Goal: Task Accomplishment & Management: Complete application form

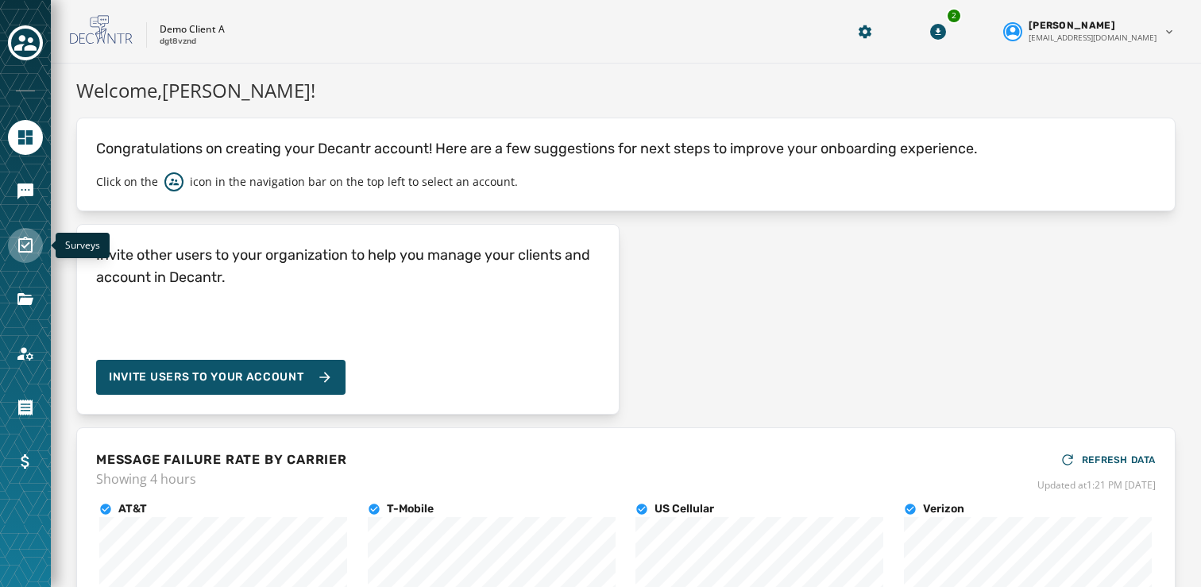
click at [24, 236] on icon "Navigate to Surveys" at bounding box center [25, 245] width 19 height 19
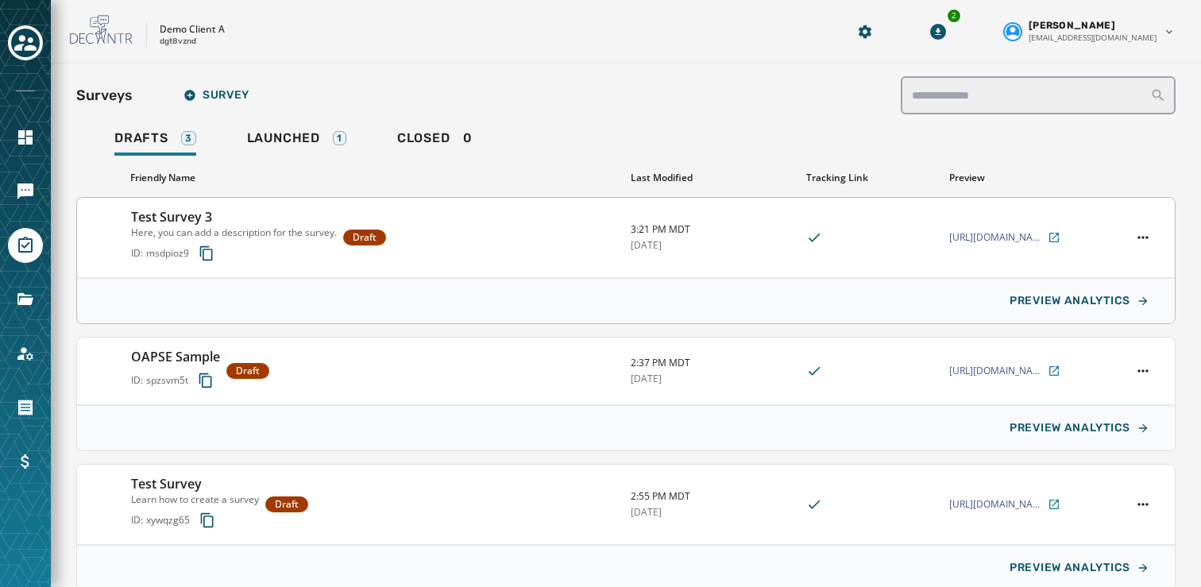
click at [226, 212] on h3 "Test Survey 3" at bounding box center [234, 216] width 206 height 19
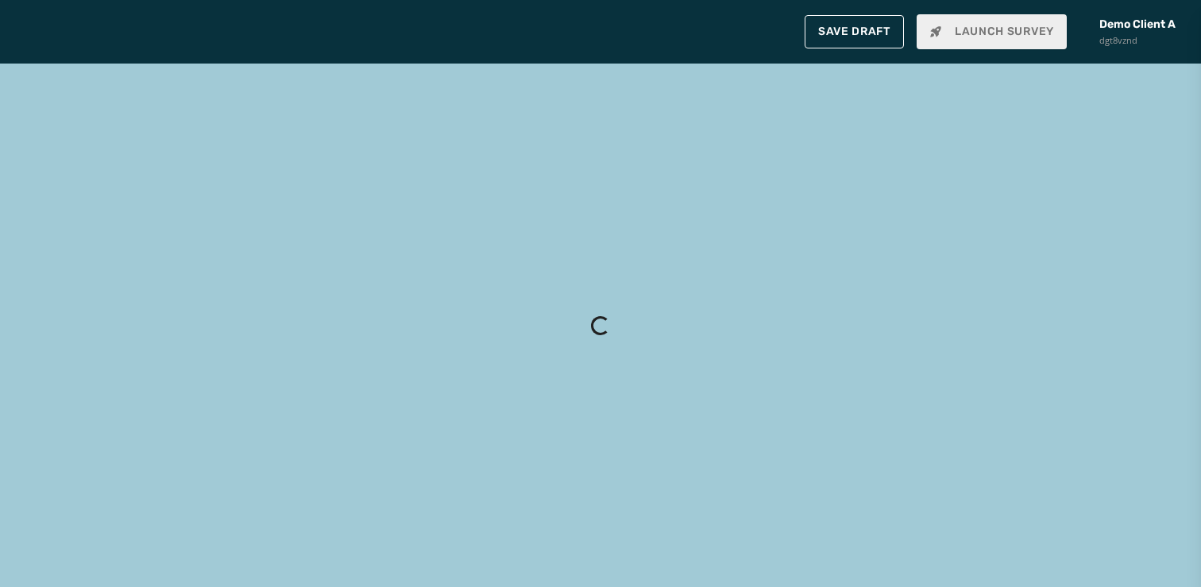
type input "**********"
type textarea "**********"
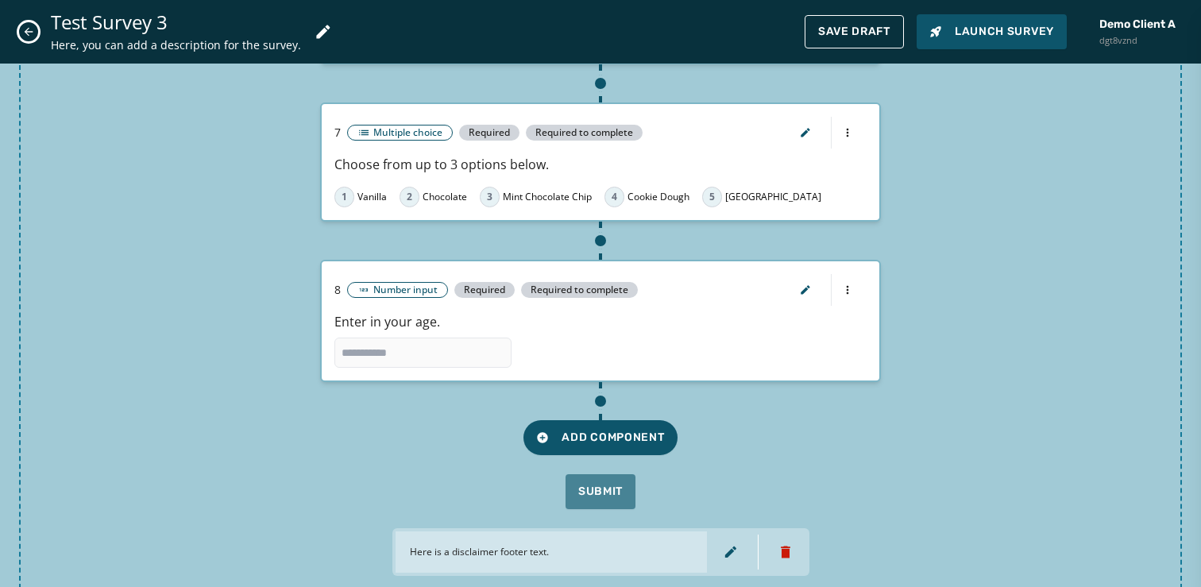
scroll to position [1368, 0]
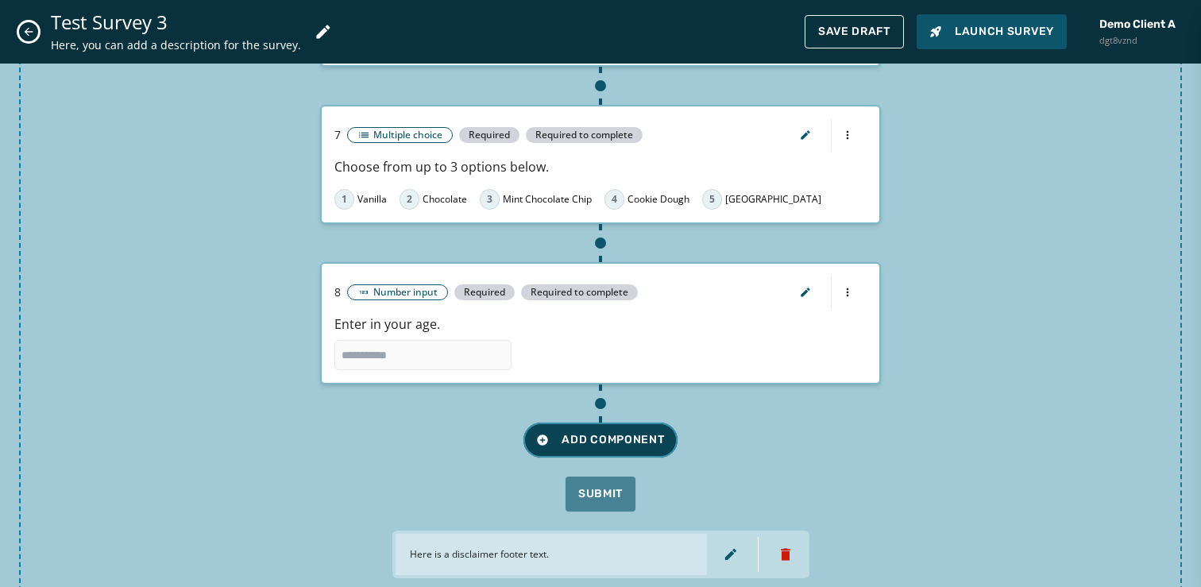
click at [627, 432] on span "Add Component" at bounding box center [600, 440] width 128 height 16
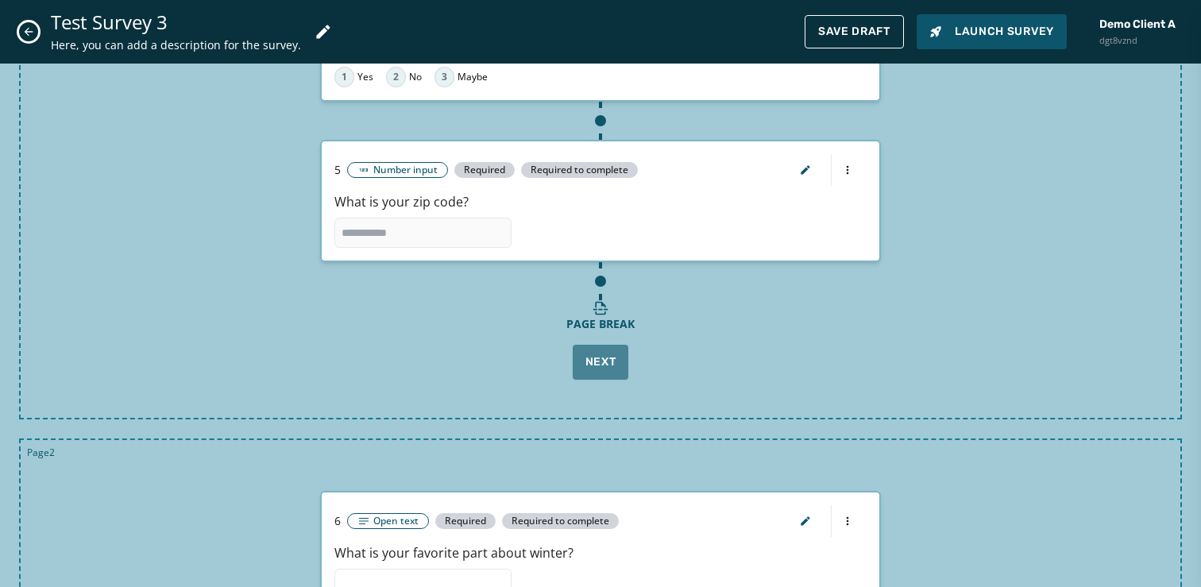
scroll to position [972, 0]
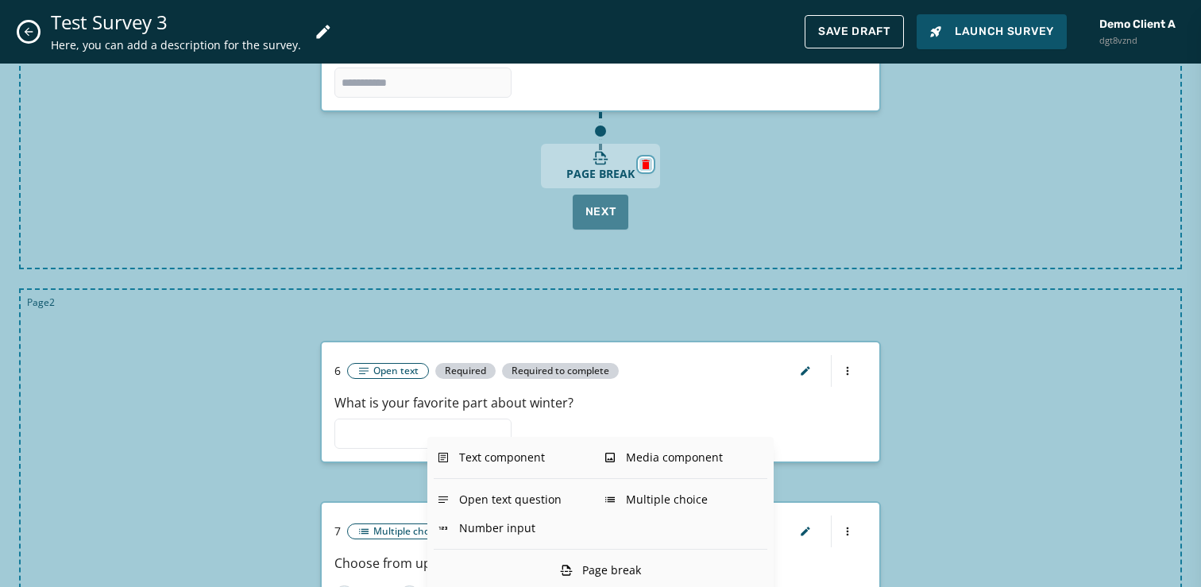
click at [648, 164] on icon "button" at bounding box center [645, 165] width 7 height 10
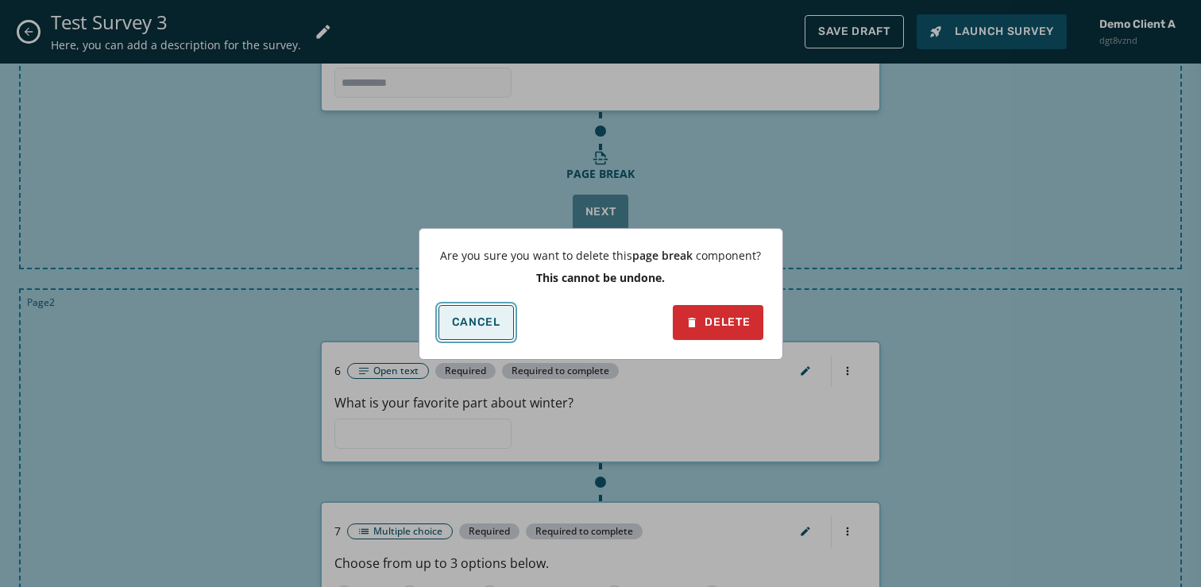
click at [481, 309] on button "Cancel" at bounding box center [476, 322] width 75 height 35
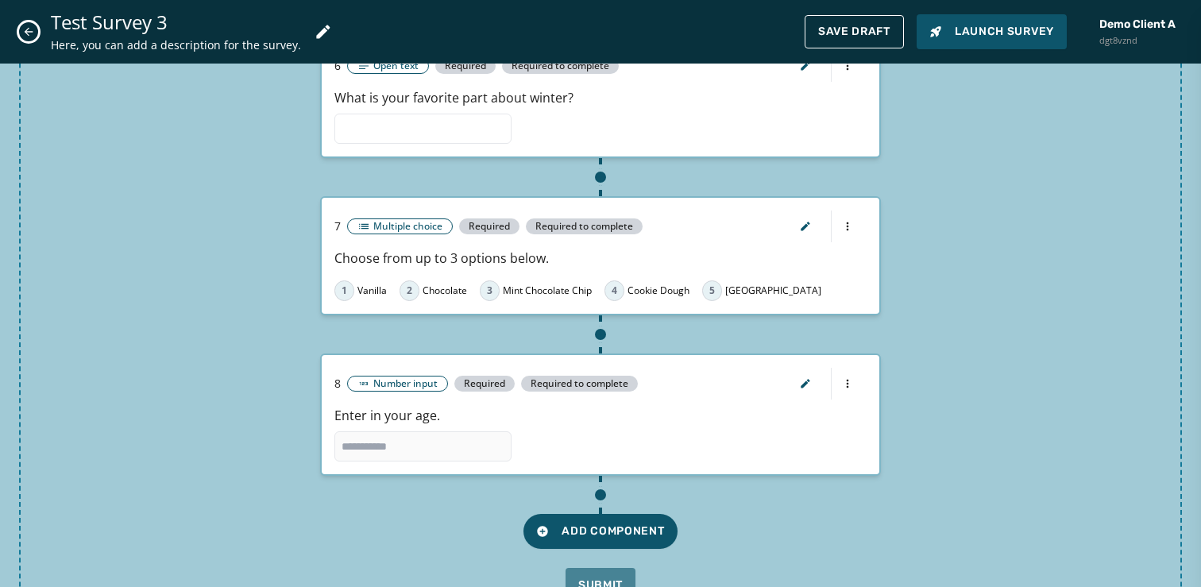
scroll to position [1399, 0]
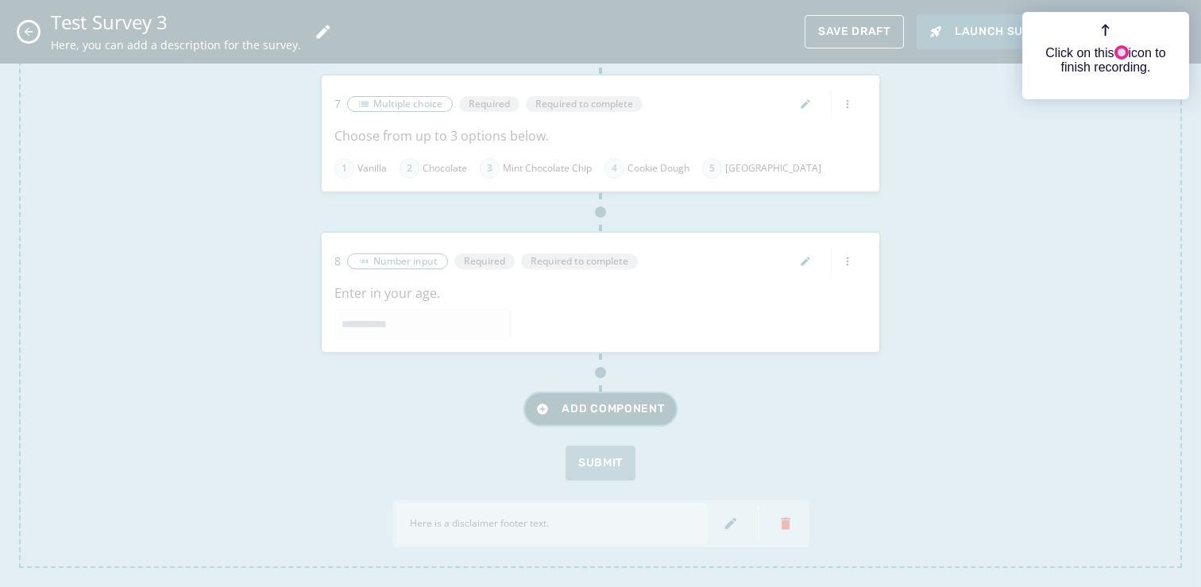
click at [593, 401] on span "Add Component" at bounding box center [600, 409] width 128 height 16
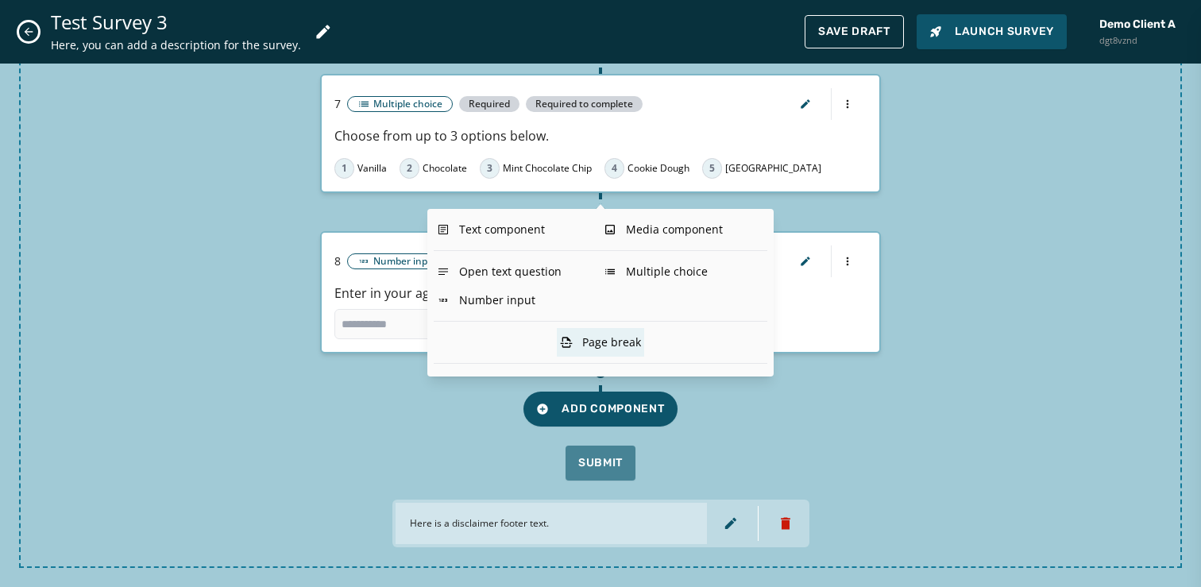
click at [589, 341] on div "Page break" at bounding box center [600, 342] width 87 height 29
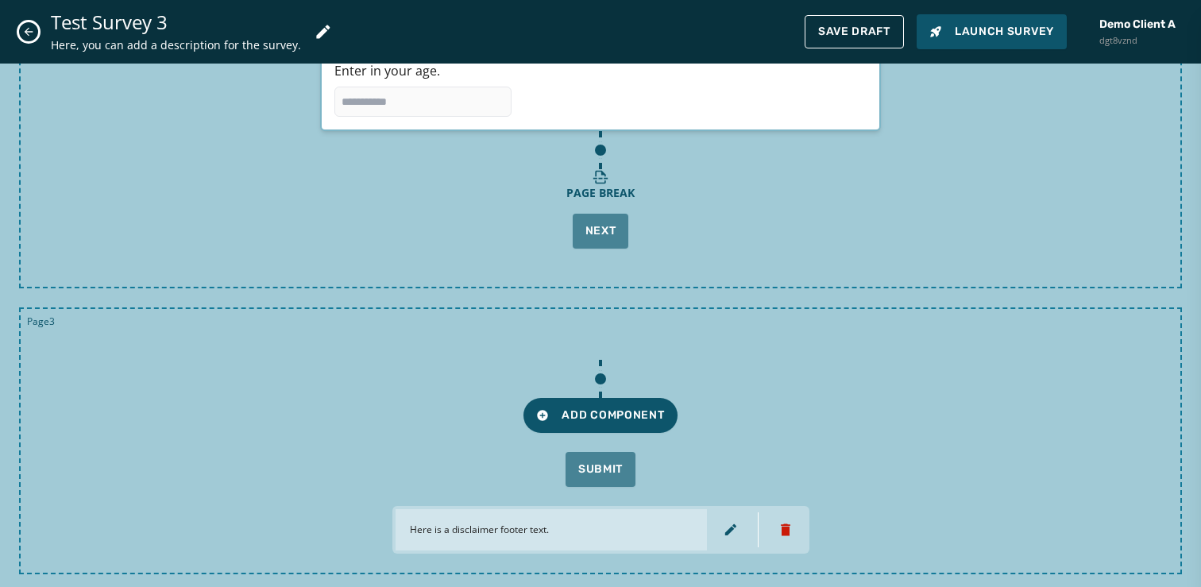
scroll to position [1628, 0]
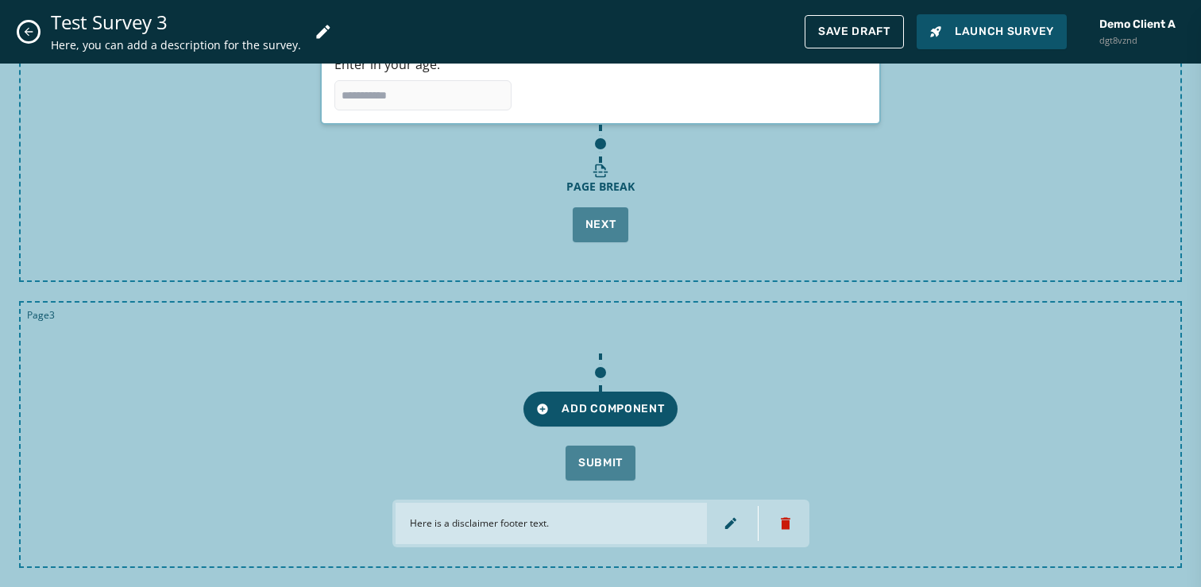
click at [38, 329] on div "Page 3 Add Component Submit Here is a disclaimer footer text." at bounding box center [600, 434] width 1163 height 267
click at [861, 32] on span "Save Draft" at bounding box center [854, 31] width 72 height 13
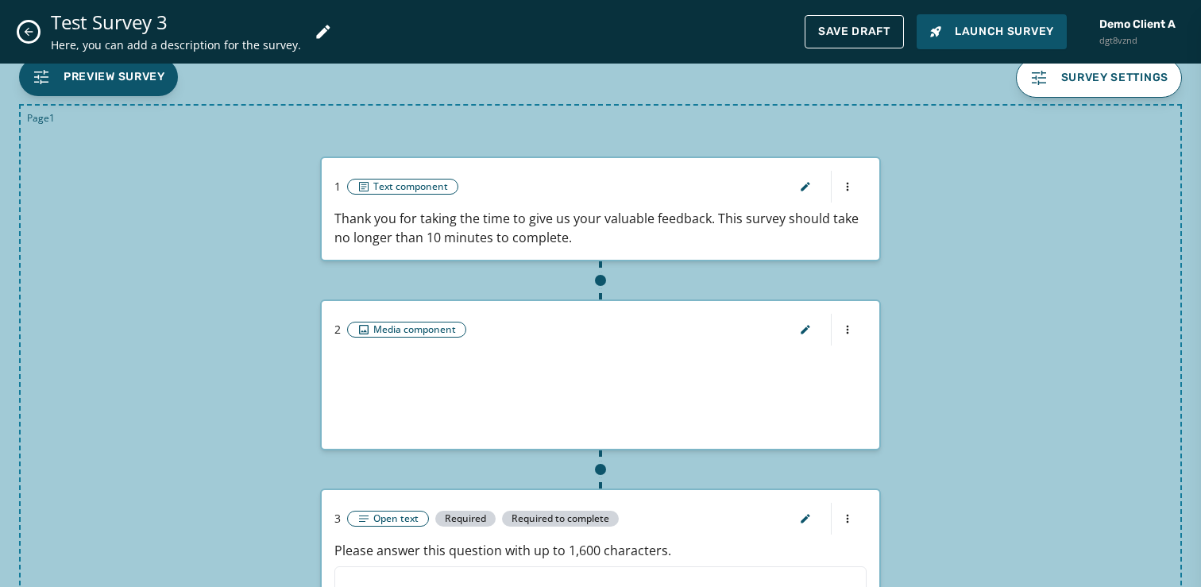
scroll to position [0, 0]
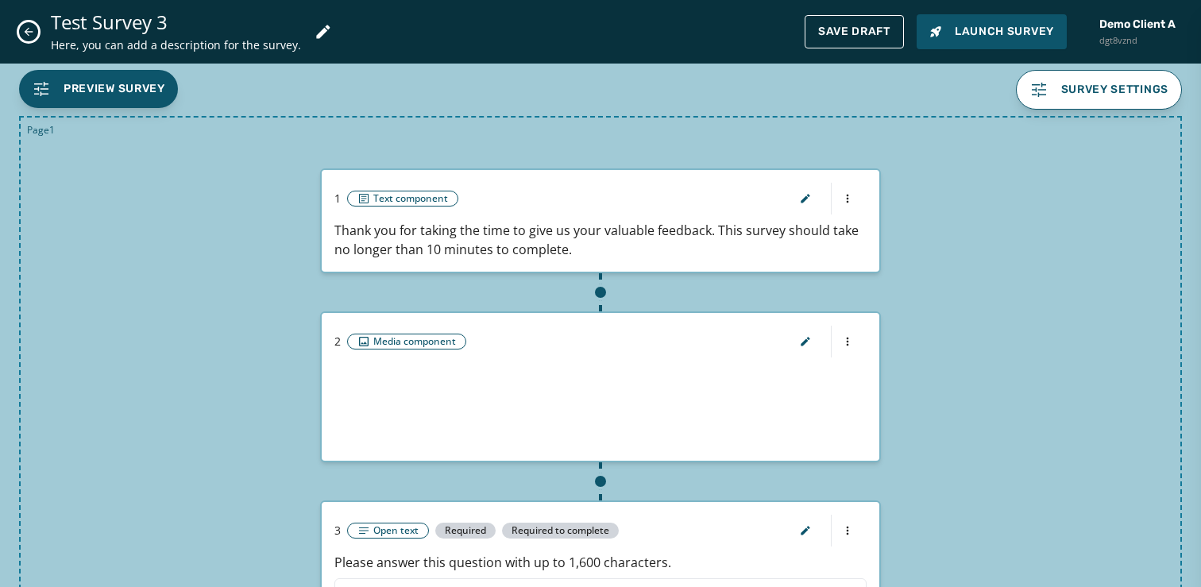
click at [184, 93] on div "Preview Survey Survey settings" at bounding box center [600, 90] width 1201 height 40
click at [946, 56] on div "Test Survey 3 Here, you can add a description for the survey. Save Draft Launch…" at bounding box center [600, 32] width 1201 height 64
click at [88, 95] on span "Preview Survey" at bounding box center [115, 89] width 102 height 16
click at [33, 31] on icon "Close admin drawer" at bounding box center [29, 32] width 9 height 9
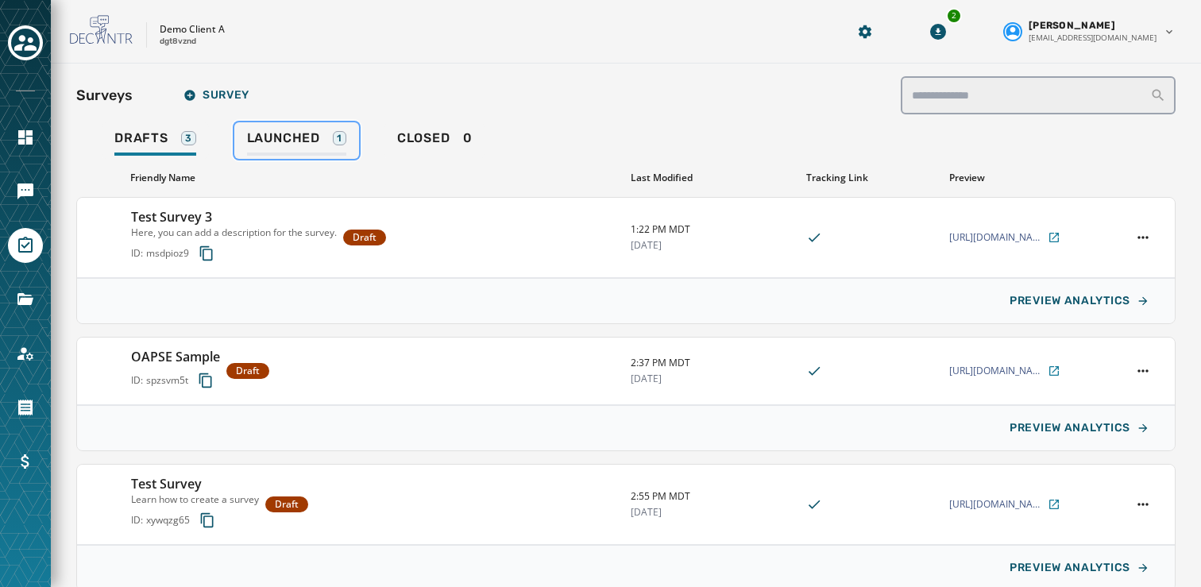
click at [310, 145] on span "Launched" at bounding box center [283, 138] width 73 height 16
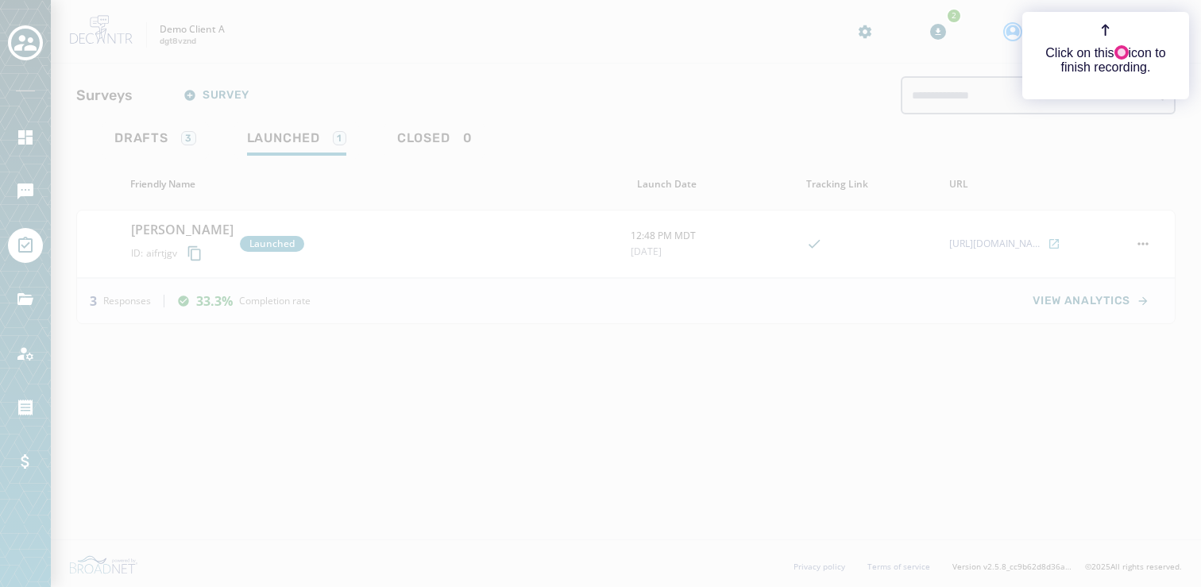
click at [296, 176] on div "Click on this icon to finish recording." at bounding box center [600, 293] width 1201 height 587
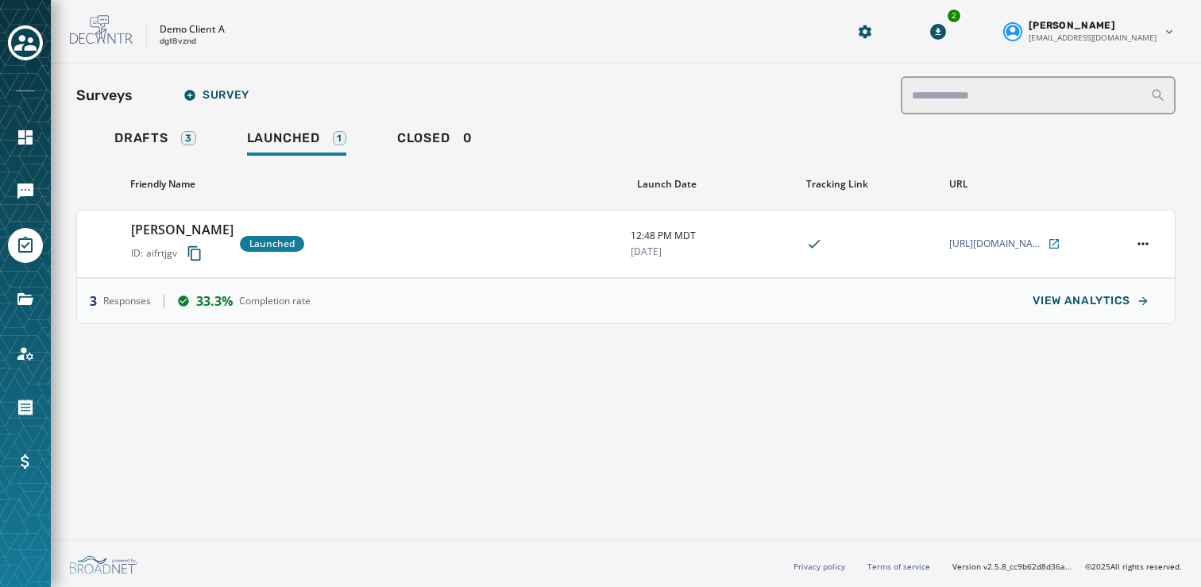
click at [282, 167] on div "Friendly Name Launch Date Tracking Link URL [PERSON_NAME] ID: aifrtjgv Launched…" at bounding box center [626, 241] width 1100 height 165
click at [1074, 328] on div "Surveys Survey Drafts 3 Launched 1 Closed 0 Friendly Name Launch Date Tracking …" at bounding box center [626, 299] width 1151 height 470
